Goal: Task Accomplishment & Management: Use online tool/utility

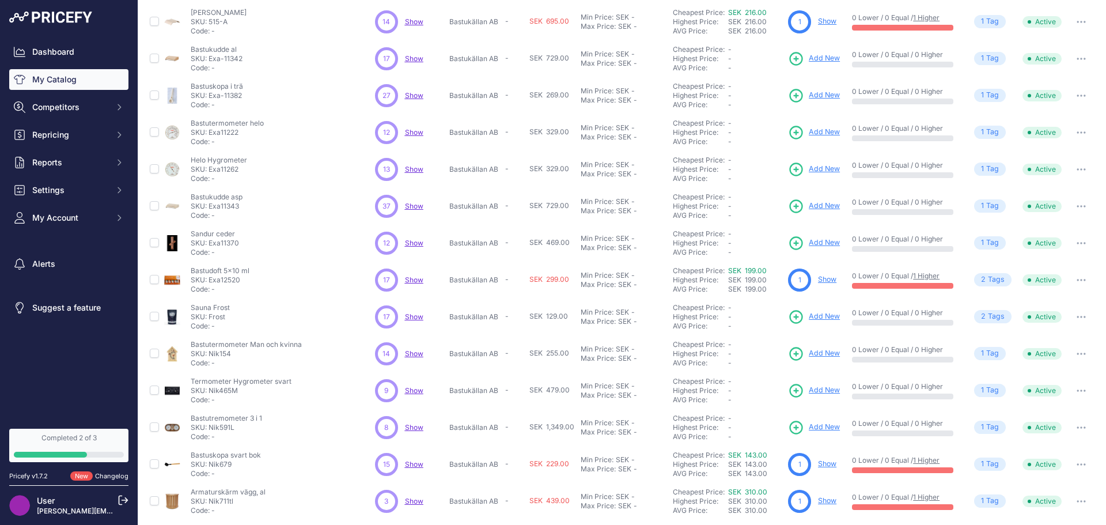
scroll to position [115, 0]
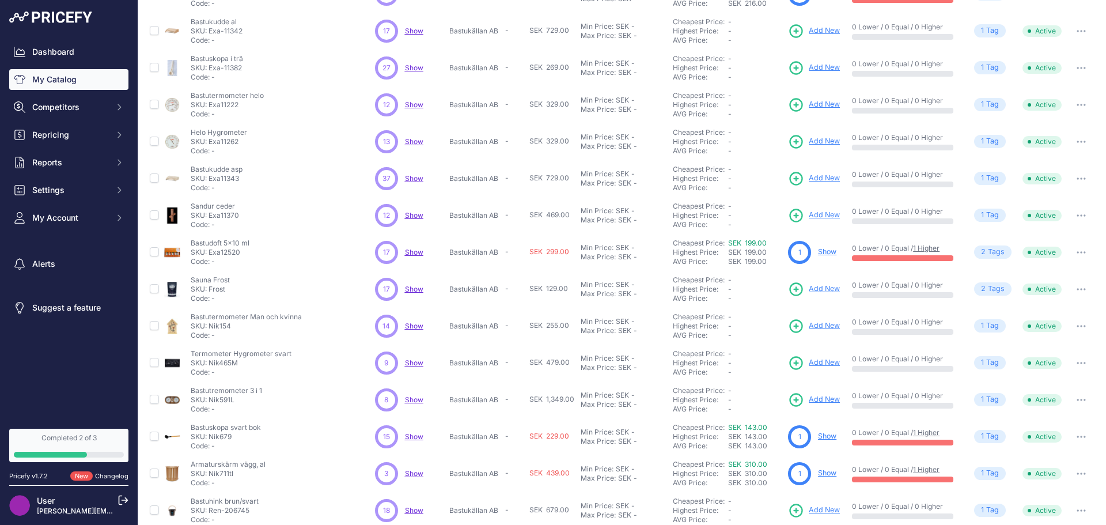
click at [410, 399] on span "Show" at bounding box center [414, 399] width 18 height 9
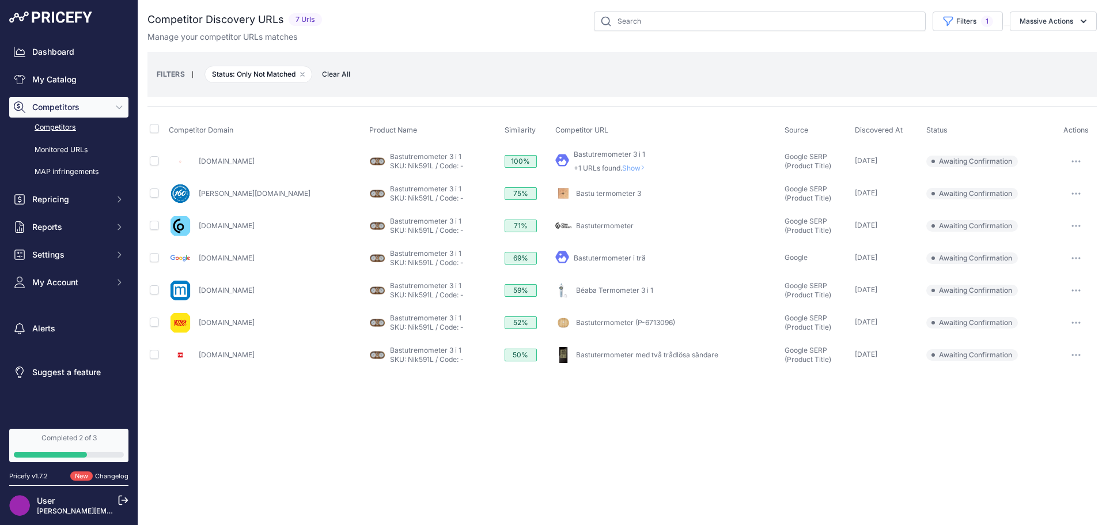
click at [341, 75] on span "Clear All" at bounding box center [336, 75] width 40 height 12
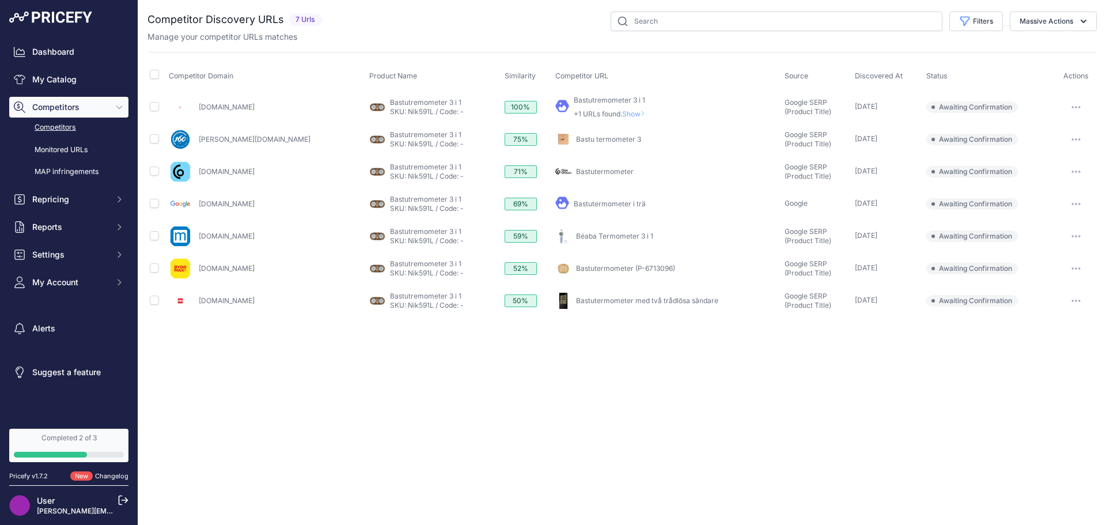
click at [622, 113] on span "Show" at bounding box center [636, 113] width 28 height 9
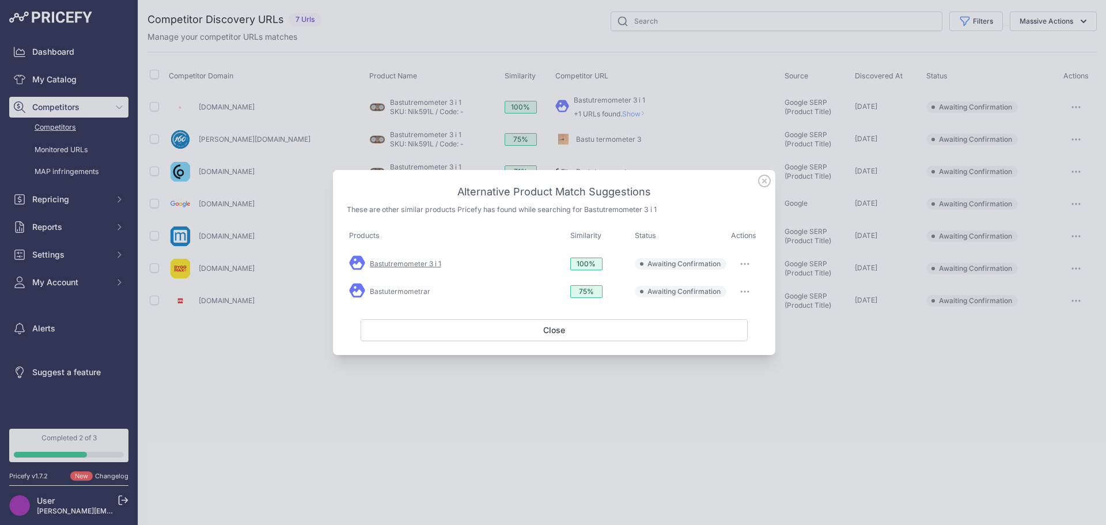
click at [410, 263] on link "Bastutremometer 3 i 1" at bounding box center [405, 263] width 71 height 9
click at [422, 292] on link "Bastutermometrar" at bounding box center [400, 291] width 60 height 9
click at [765, 183] on icon at bounding box center [764, 181] width 13 height 13
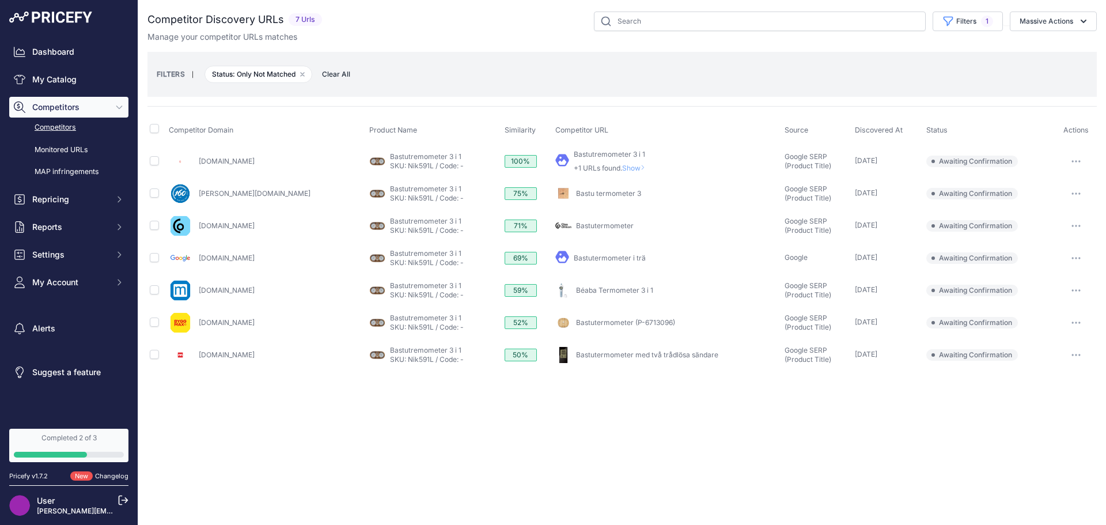
click at [62, 112] on span "Competitors" at bounding box center [69, 107] width 75 height 12
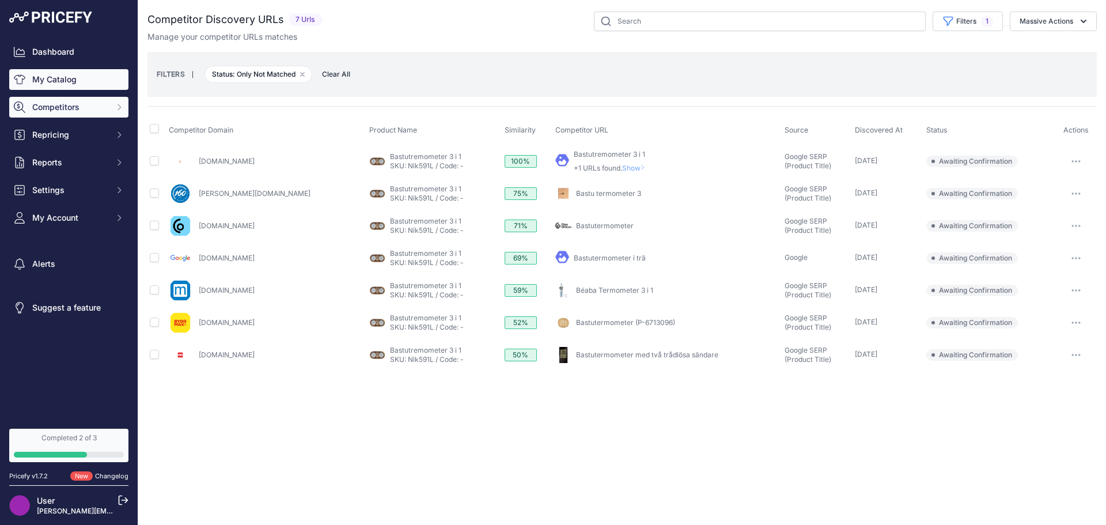
click at [58, 88] on link "My Catalog" at bounding box center [68, 79] width 119 height 21
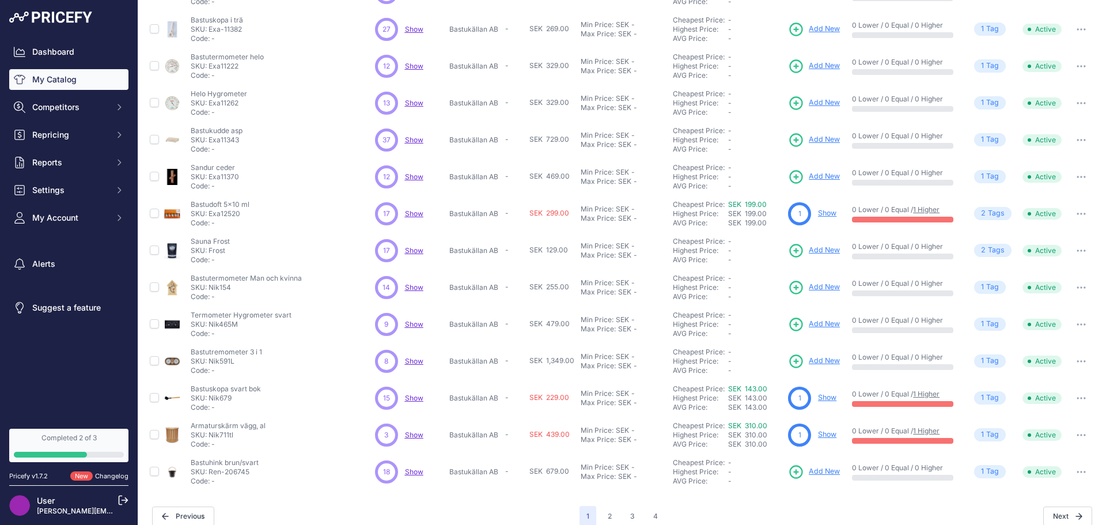
scroll to position [167, 0]
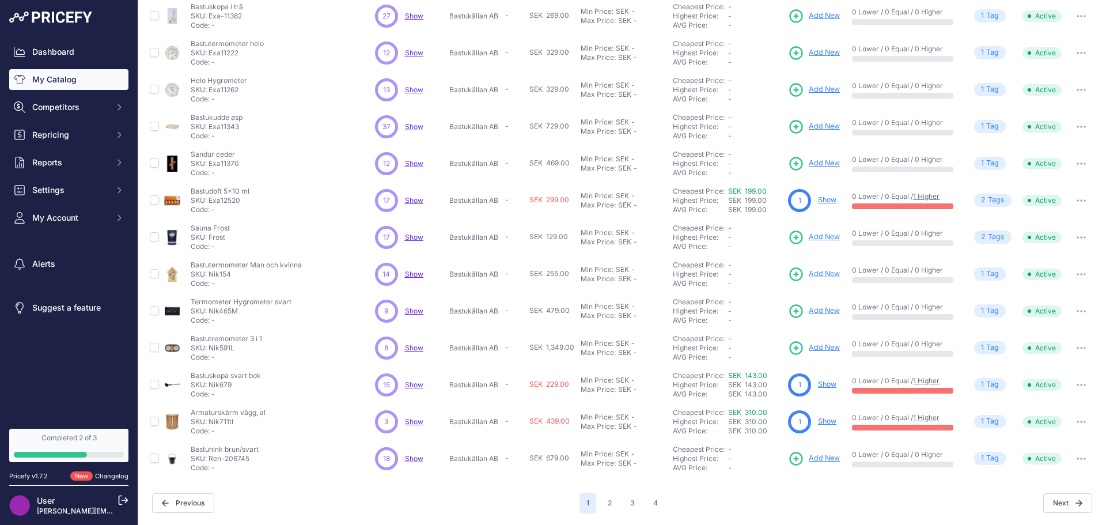
click at [824, 387] on link "Show" at bounding box center [827, 384] width 18 height 9
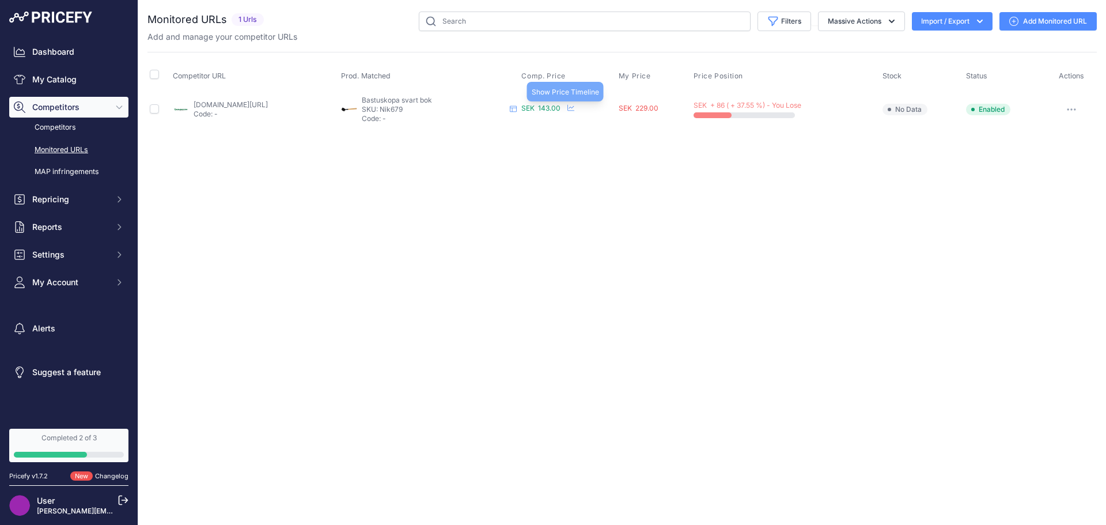
click at [574, 108] on icon at bounding box center [571, 107] width 7 height 7
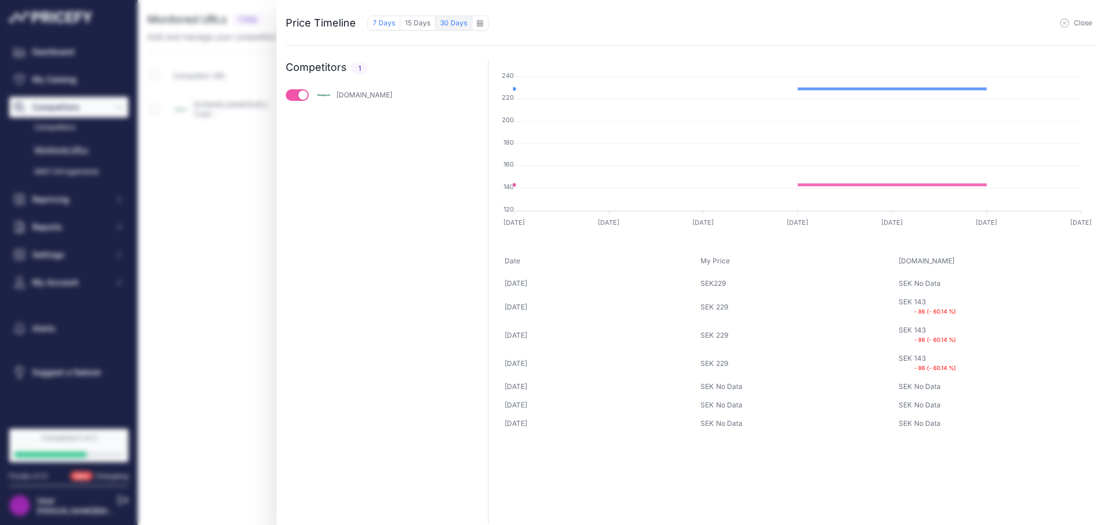
click at [443, 25] on button "30 Days" at bounding box center [454, 23] width 36 height 15
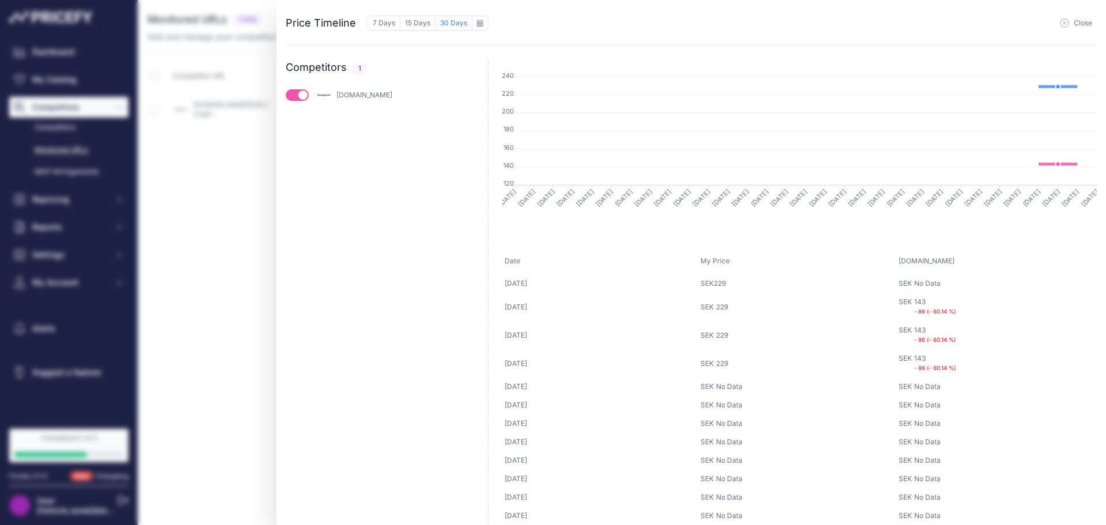
click at [1083, 24] on span "Close" at bounding box center [1083, 22] width 18 height 9
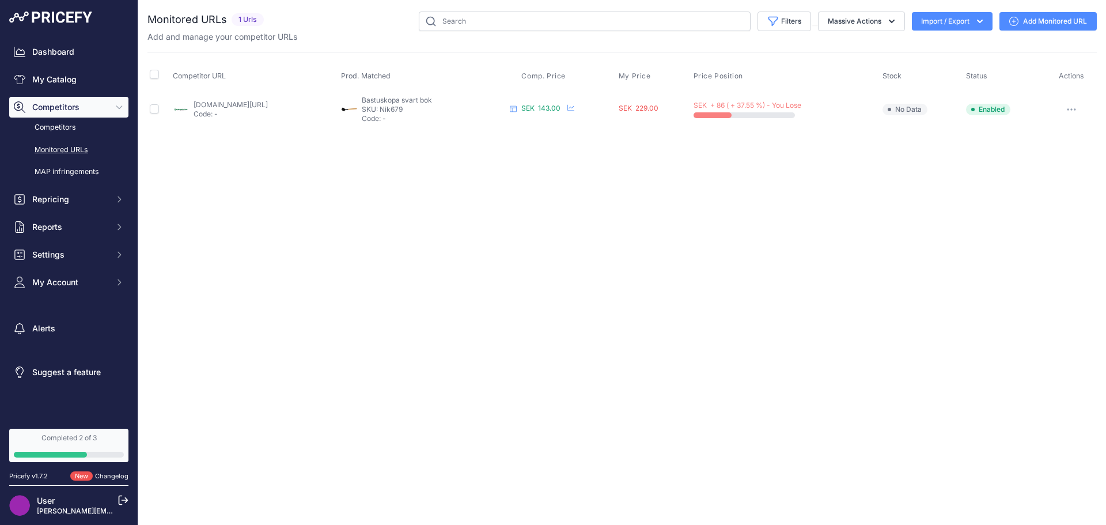
click at [71, 106] on span "Competitors" at bounding box center [69, 107] width 75 height 12
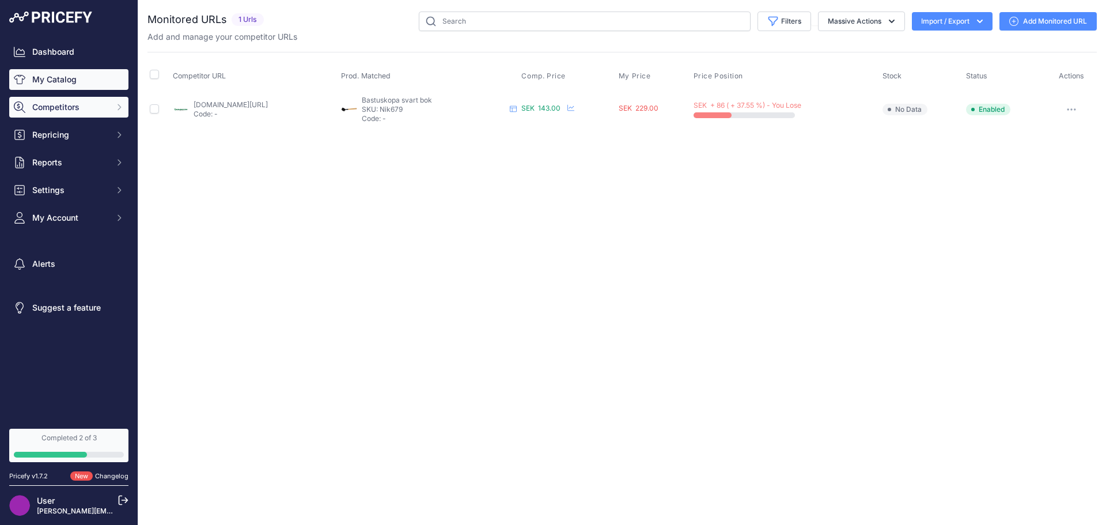
click at [60, 83] on link "My Catalog" at bounding box center [68, 79] width 119 height 21
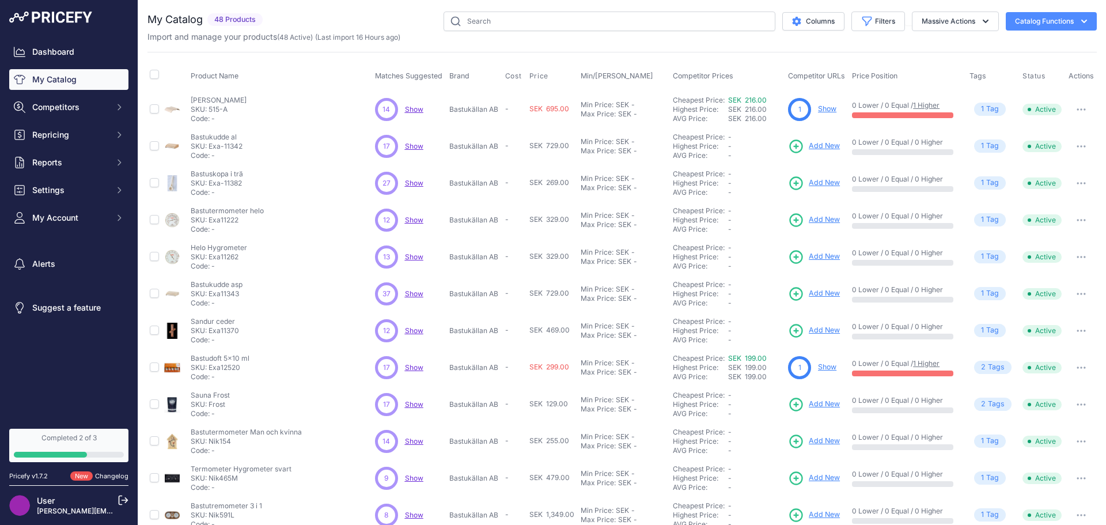
click at [418, 219] on span "Show" at bounding box center [414, 219] width 18 height 9
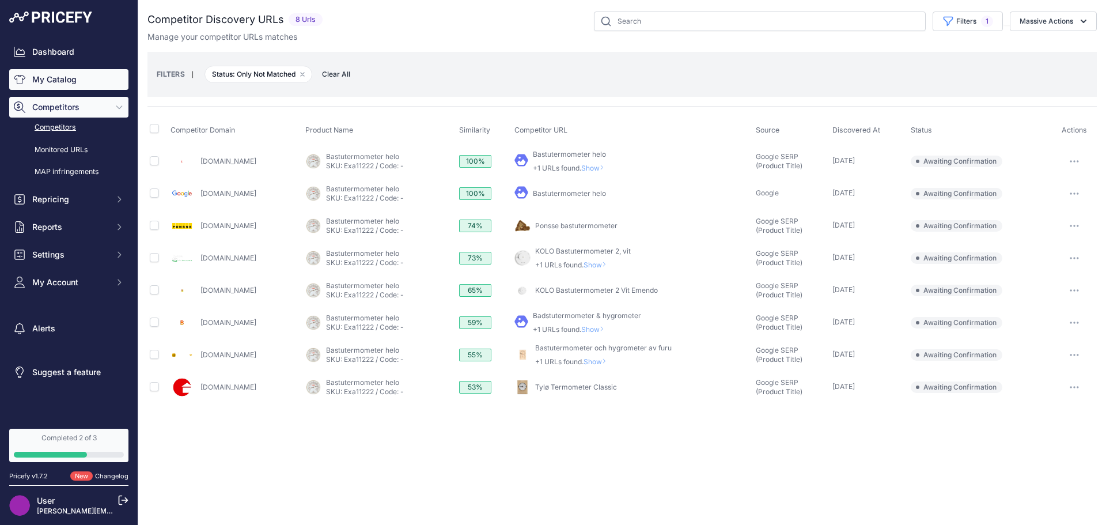
click at [56, 78] on link "My Catalog" at bounding box center [68, 79] width 119 height 21
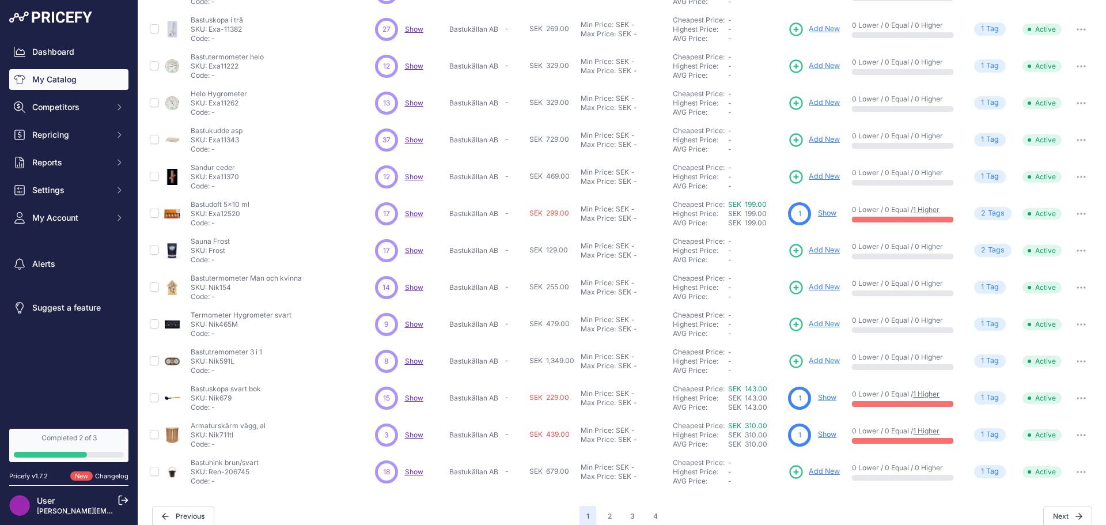
scroll to position [167, 0]
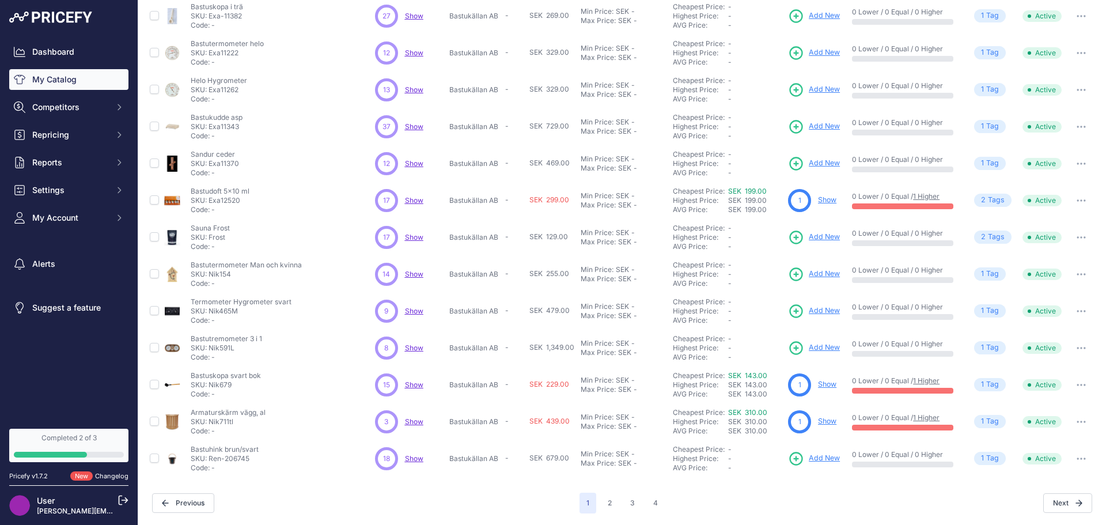
click at [413, 201] on span "Show" at bounding box center [414, 200] width 18 height 9
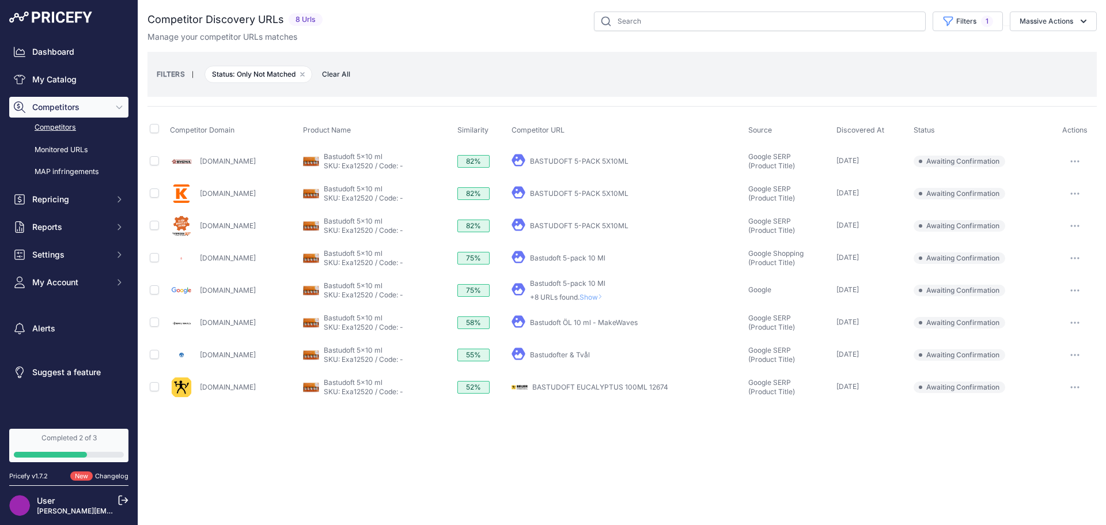
click at [602, 162] on link "BASTUDOFT 5-PACK 5X10ML" at bounding box center [579, 161] width 99 height 9
click at [615, 194] on link "BASTUDOFT 5-PACK 5X10ML" at bounding box center [579, 193] width 99 height 9
click at [598, 258] on link "Bastudoft 5-pack 10 Ml" at bounding box center [567, 258] width 75 height 9
click at [568, 354] on link "Bastudofter & Tvål" at bounding box center [560, 354] width 60 height 9
click at [65, 78] on link "My Catalog" at bounding box center [68, 79] width 119 height 21
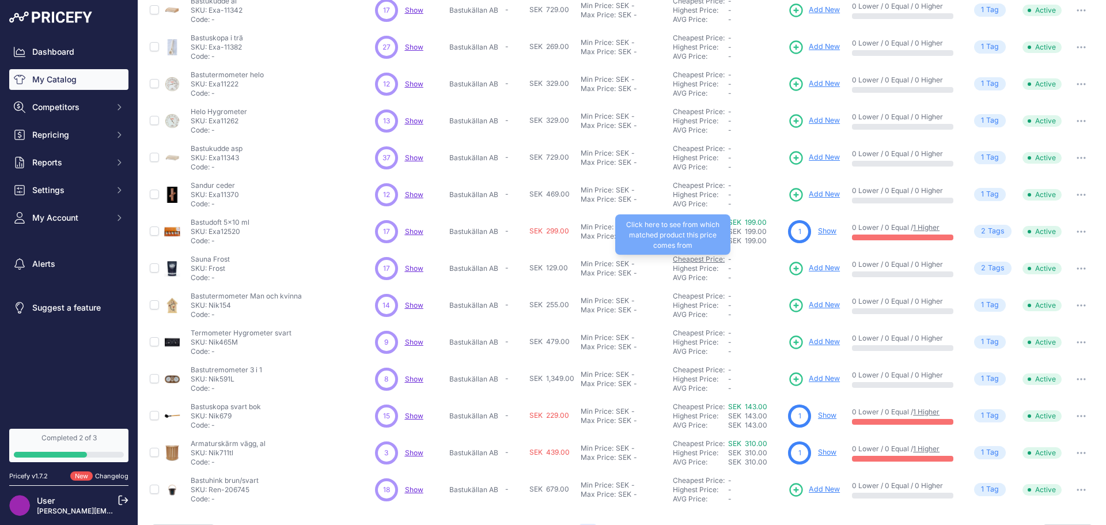
scroll to position [167, 0]
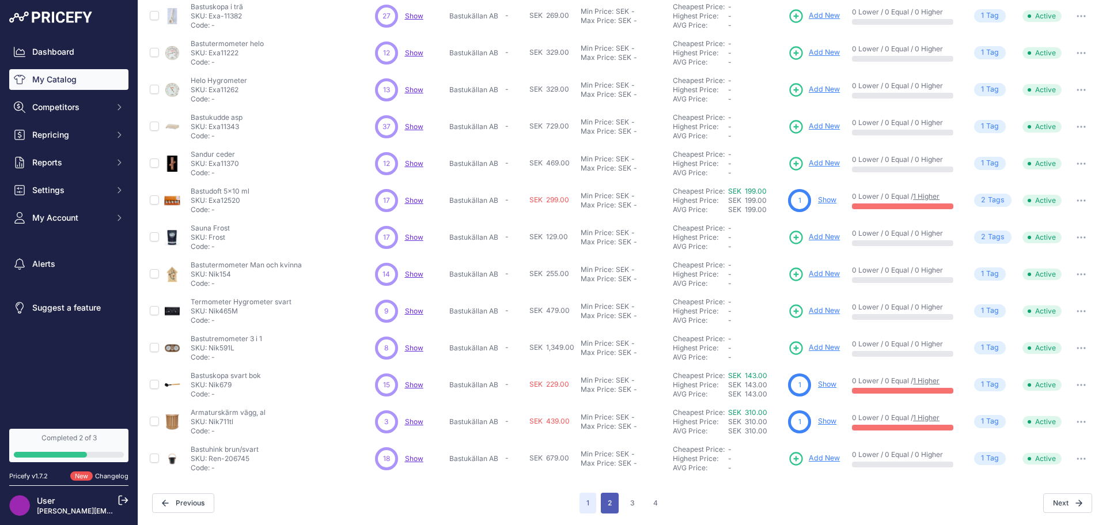
click at [608, 502] on button "2" at bounding box center [610, 503] width 18 height 21
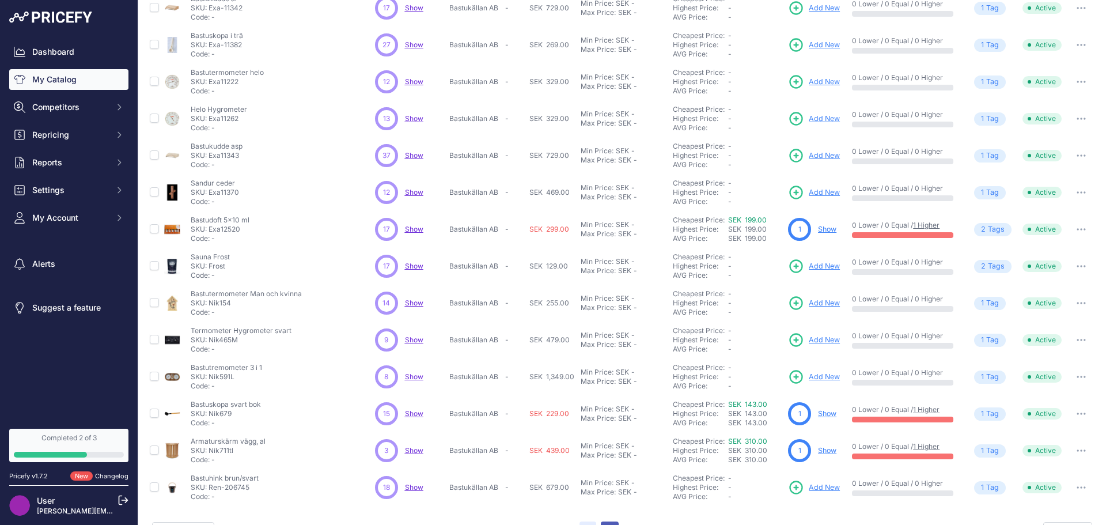
scroll to position [196, 0]
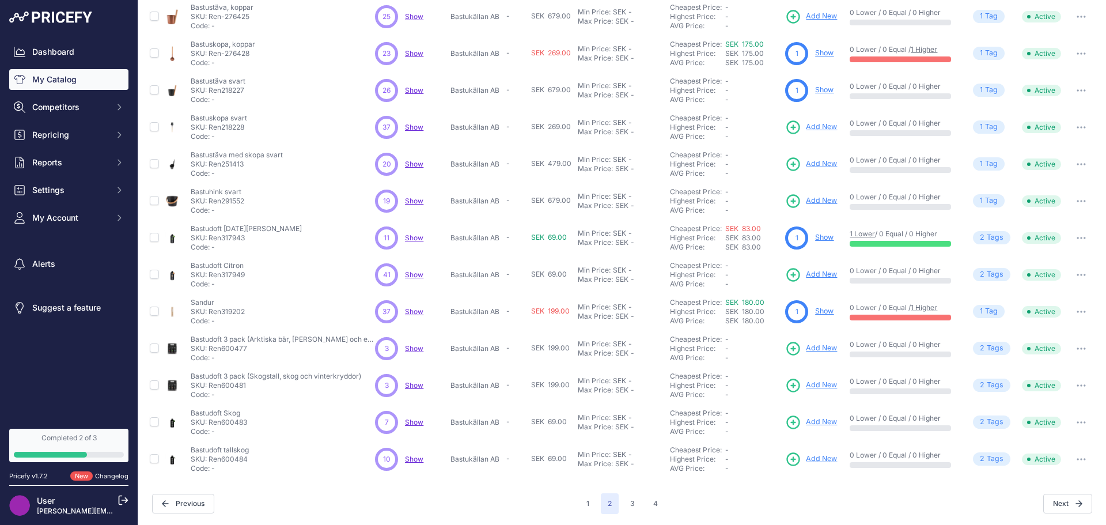
scroll to position [167, 0]
click at [626, 498] on button "3" at bounding box center [632, 503] width 18 height 21
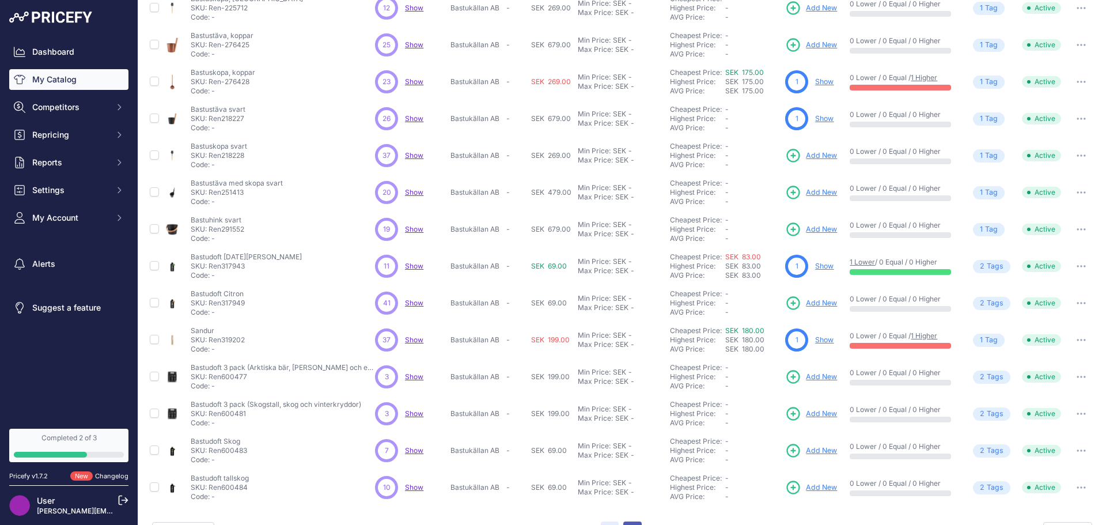
scroll to position [196, 0]
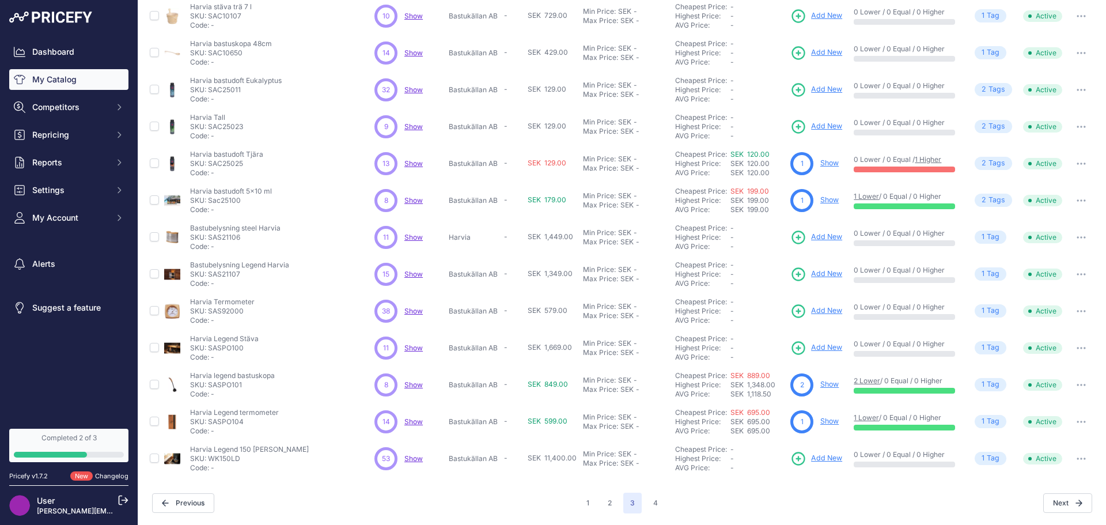
scroll to position [167, 0]
